Goal: Task Accomplishment & Management: Manage account settings

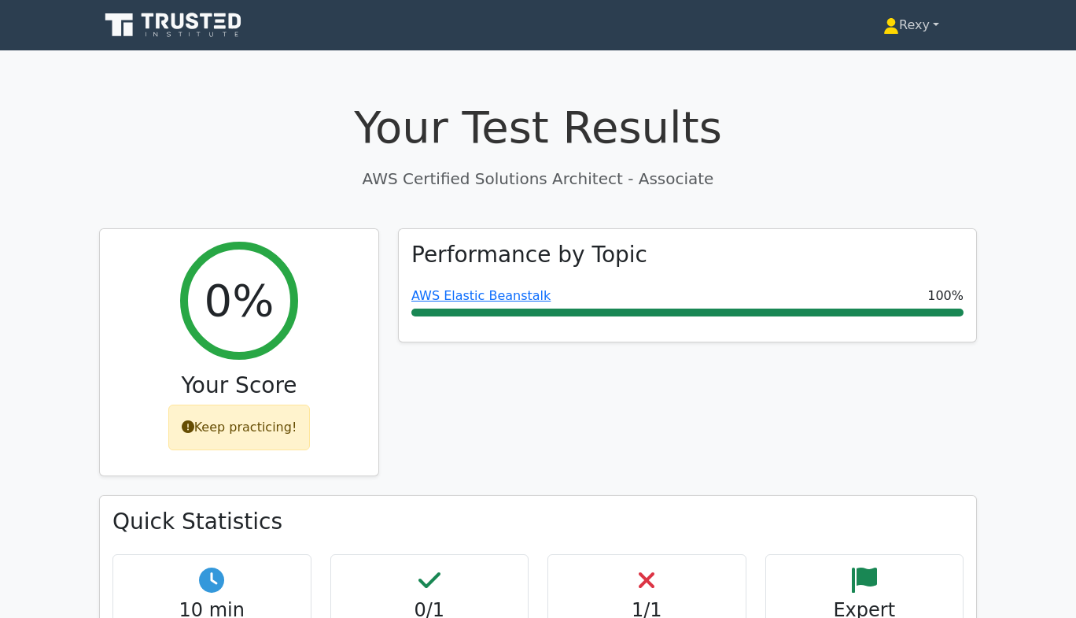
click at [928, 29] on link "Rexy" at bounding box center [911, 24] width 131 height 31
click at [887, 83] on link "Settings" at bounding box center [908, 87] width 124 height 25
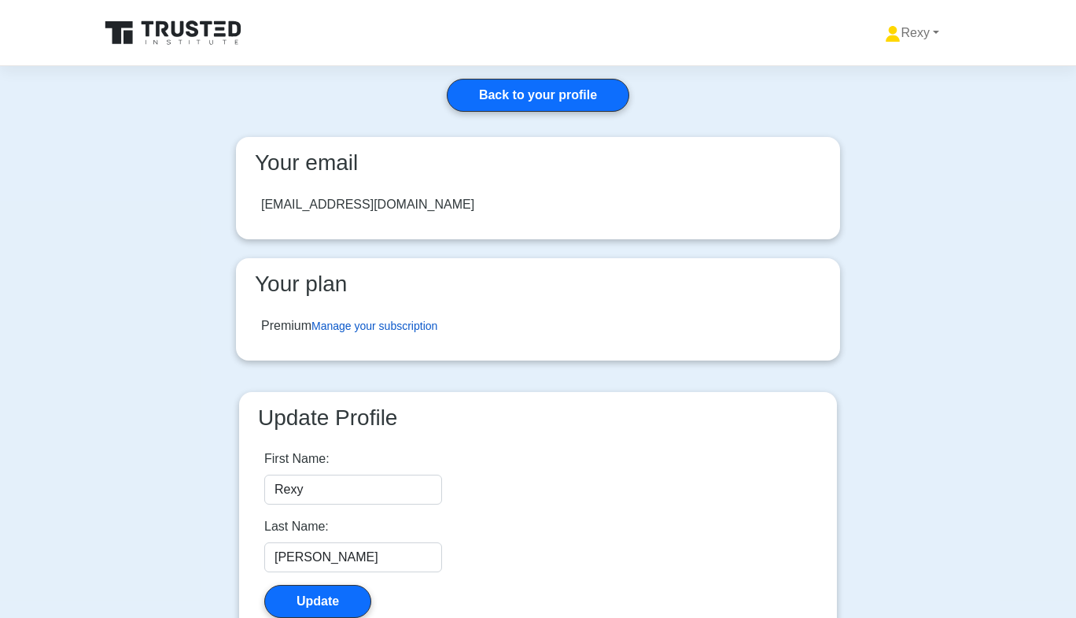
click at [403, 327] on link "Manage your subscription" at bounding box center [375, 325] width 126 height 13
